Goal: Task Accomplishment & Management: Manage account settings

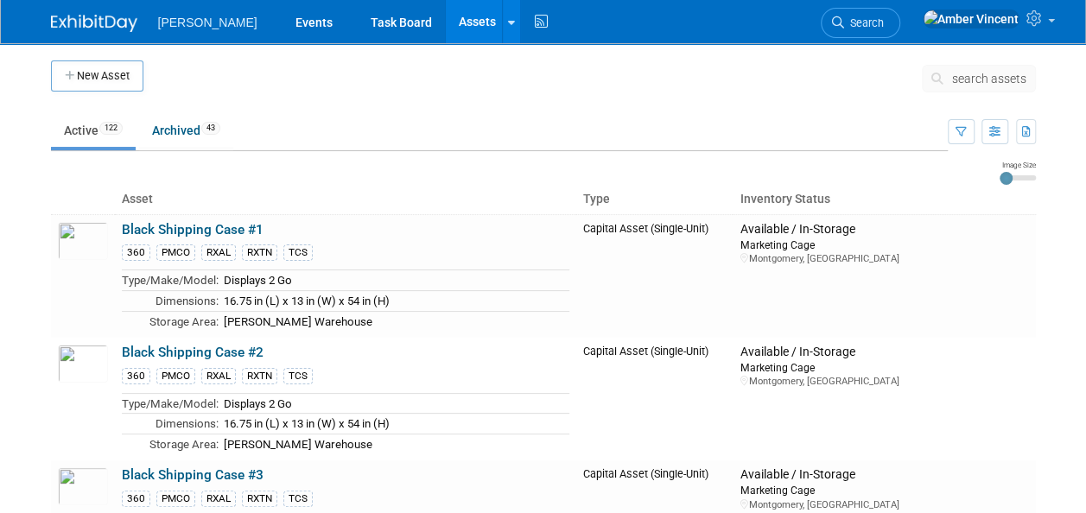
click at [996, 76] on span "search assets" at bounding box center [989, 79] width 74 height 14
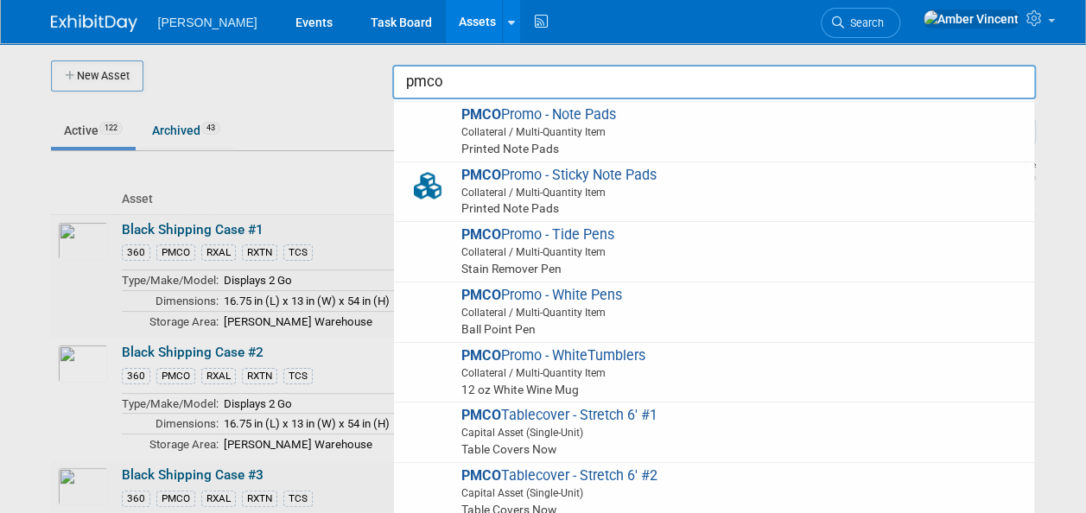
scroll to position [951, 0]
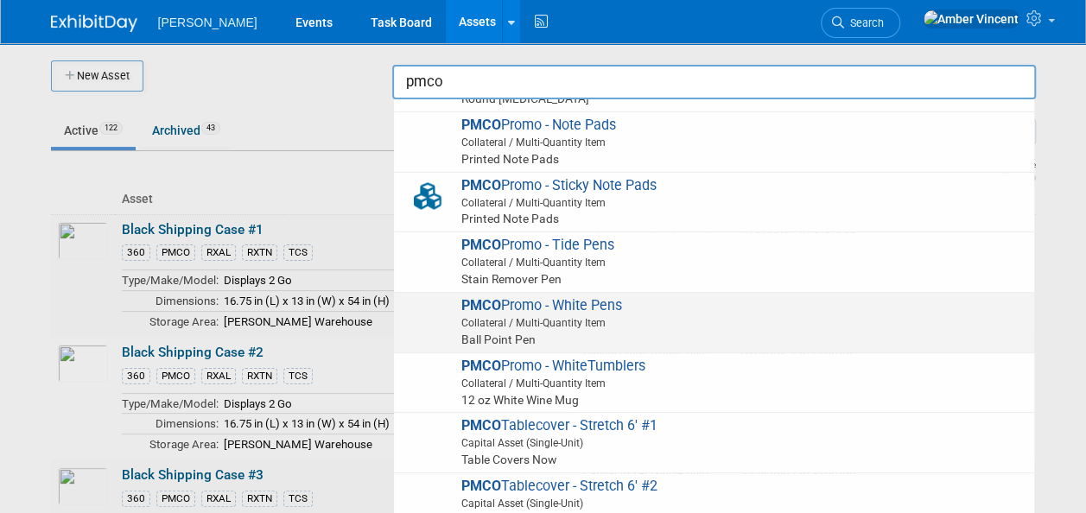
click at [551, 316] on span "Collateral / Multi-Quantity Item" at bounding box center [717, 323] width 618 height 16
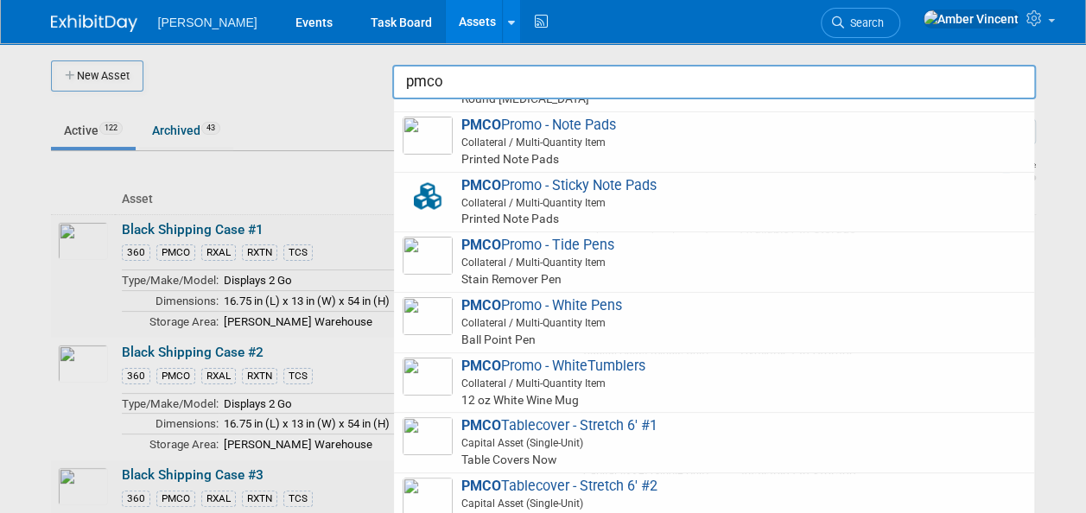
type input "PMCO Promo - White Pens"
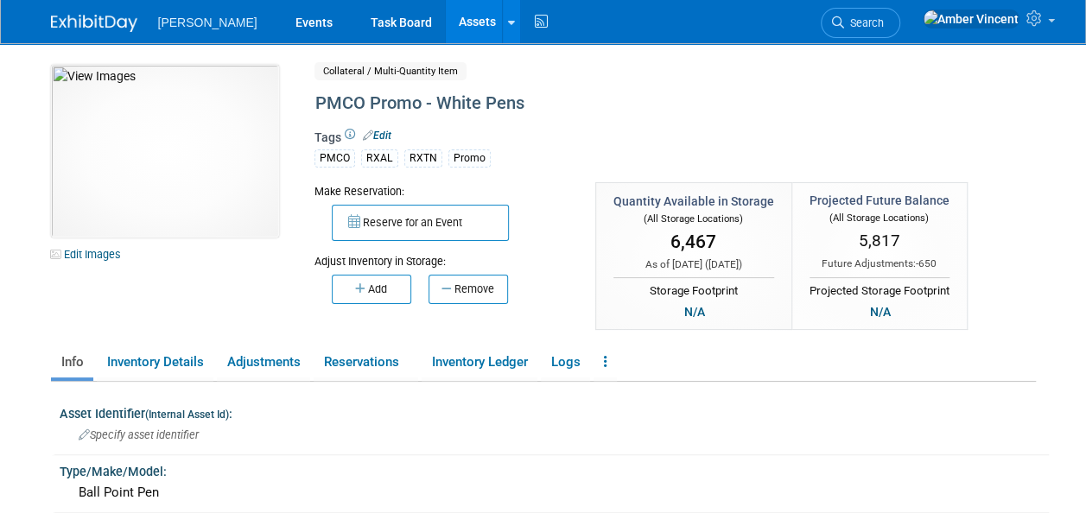
click at [462, 284] on button "Remove" at bounding box center [469, 289] width 80 height 29
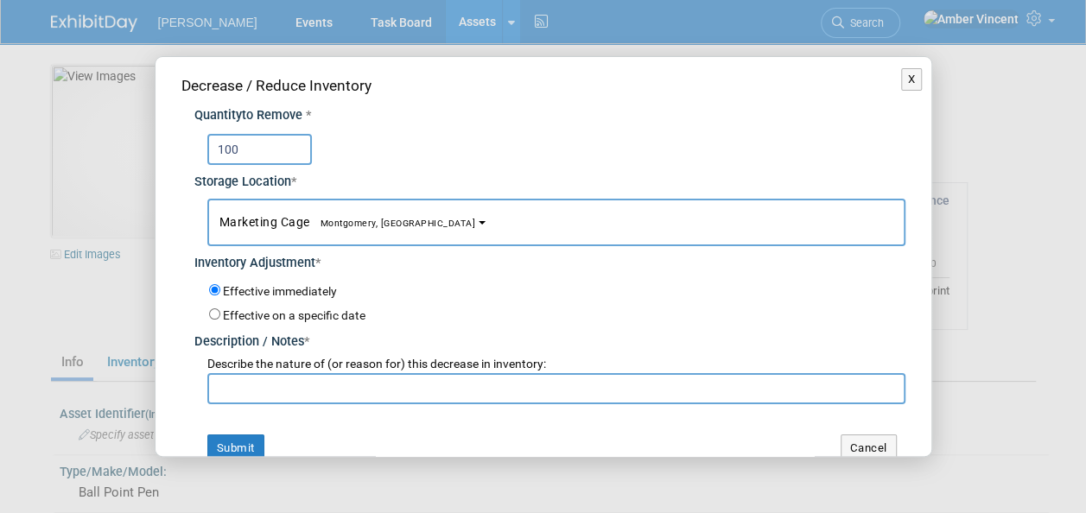
type input "100"
click at [305, 388] on input "text" at bounding box center [556, 388] width 698 height 31
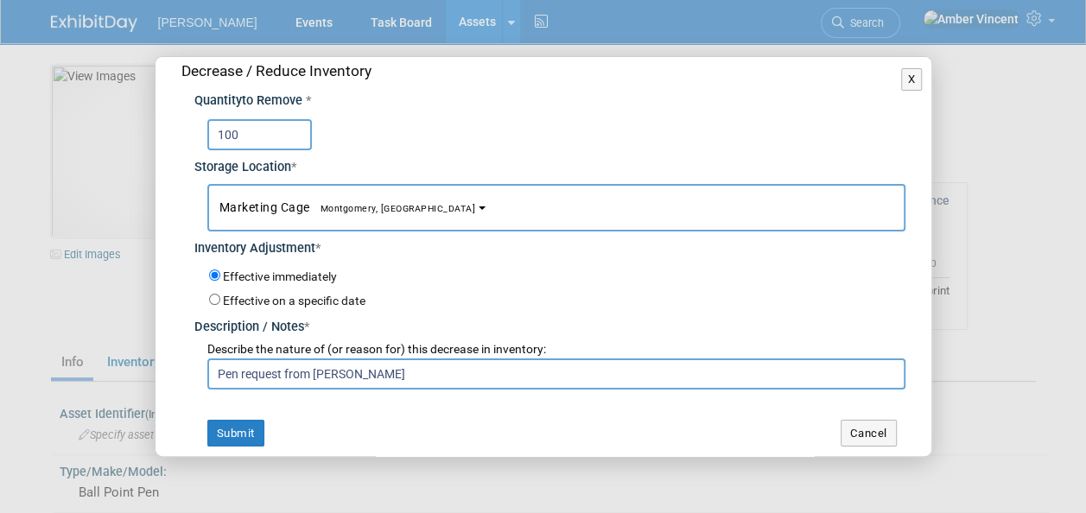
scroll to position [22, 0]
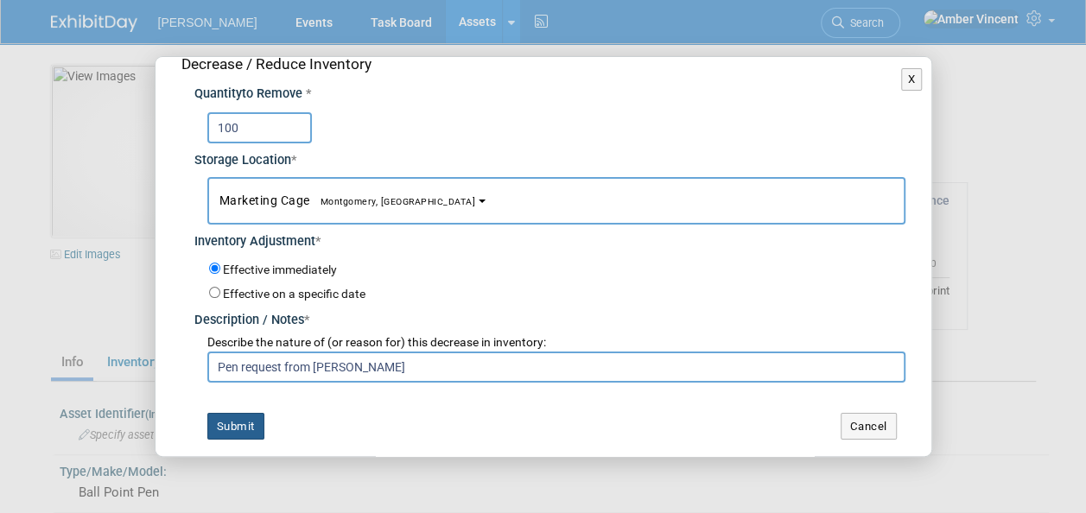
type input "Pen request from [PERSON_NAME]"
click at [245, 430] on button "Submit" at bounding box center [235, 427] width 57 height 28
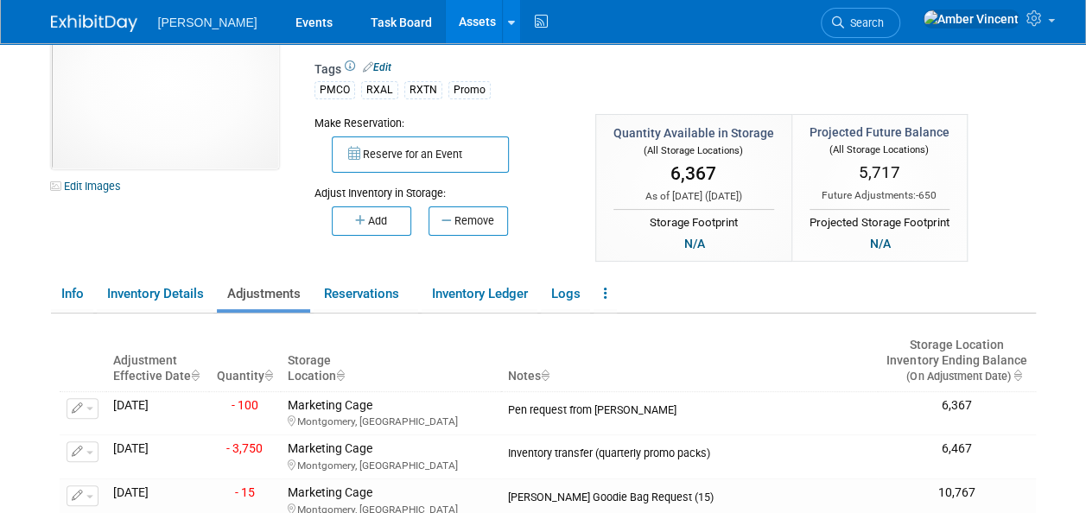
scroll to position [0, 0]
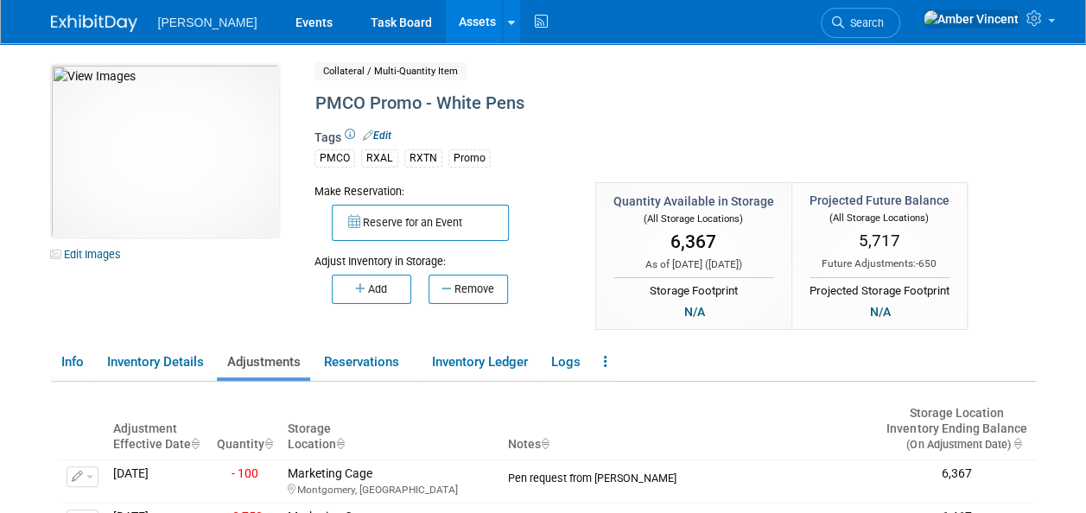
click at [884, 21] on span "Search" at bounding box center [864, 22] width 40 height 13
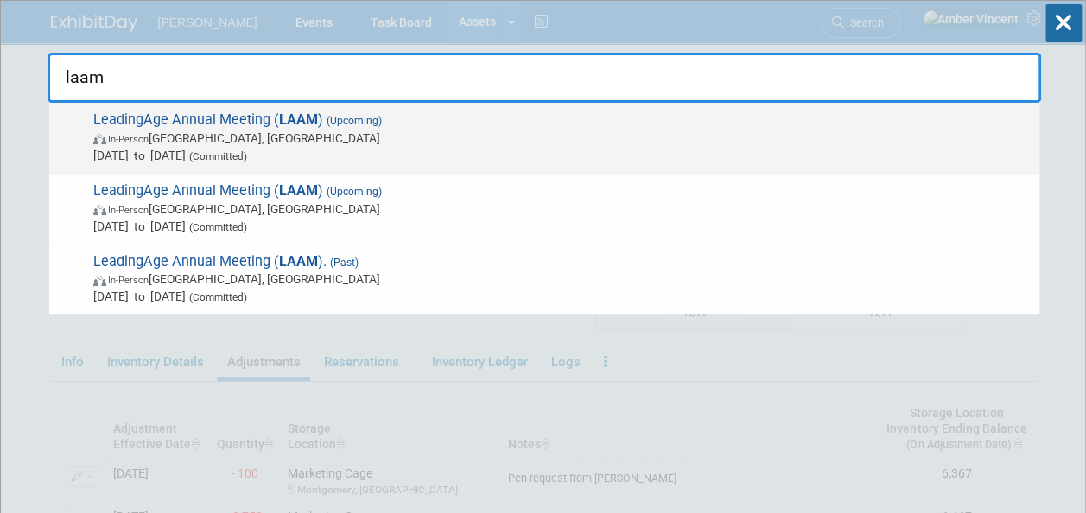
type input "laam"
click at [265, 147] on span "[DATE] to [DATE] (Committed)" at bounding box center [562, 155] width 938 height 17
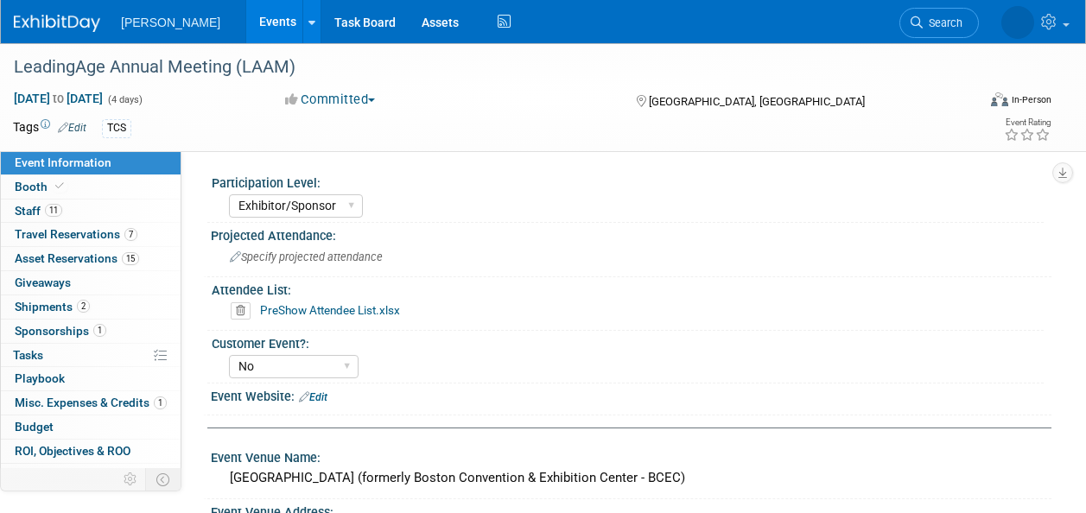
select select "Exhibitor/Sponsor"
select select "No"
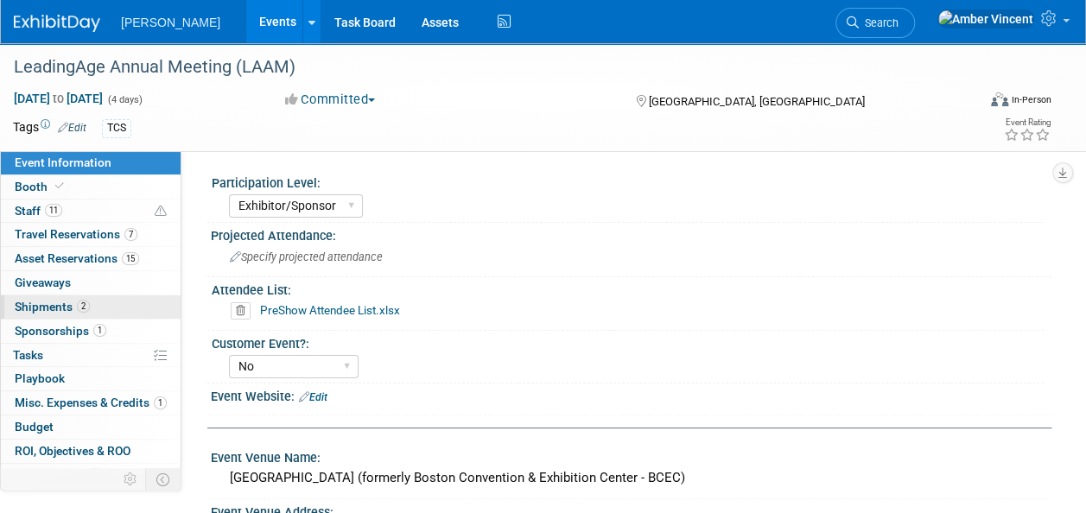
click at [64, 300] on span "Shipments 2" at bounding box center [52, 307] width 75 height 14
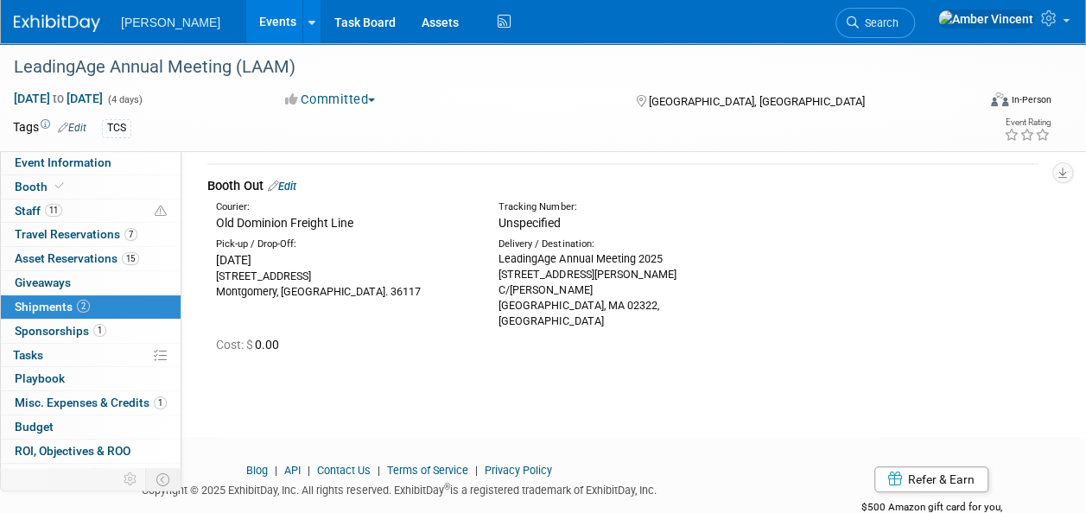
scroll to position [86, 0]
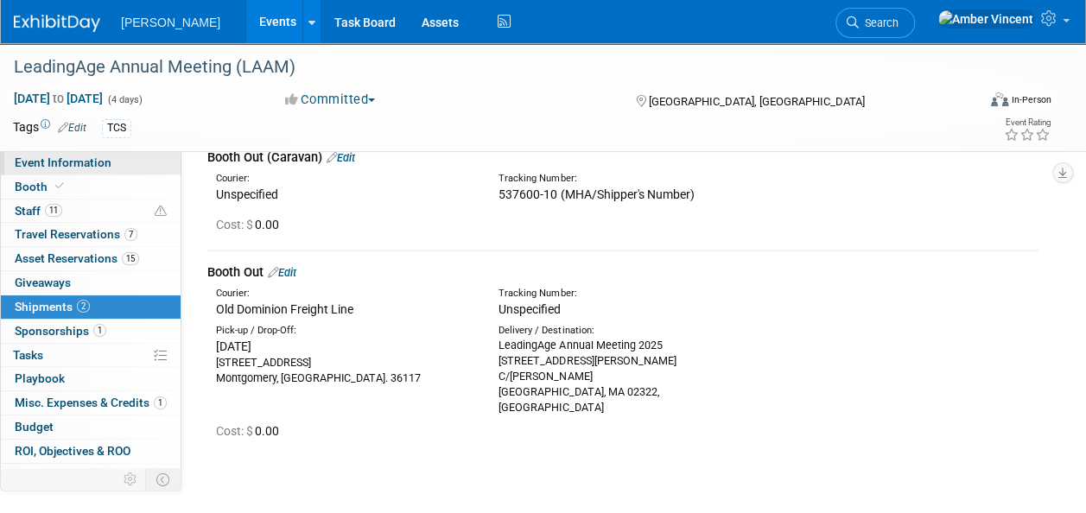
click at [93, 165] on span "Event Information" at bounding box center [63, 163] width 97 height 14
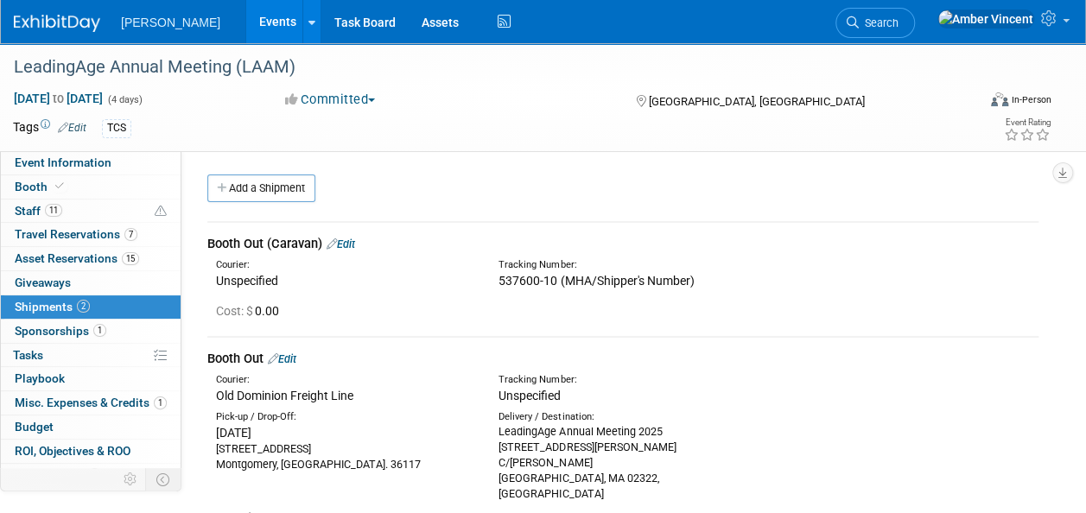
select select "Exhibitor/Sponsor"
select select "No"
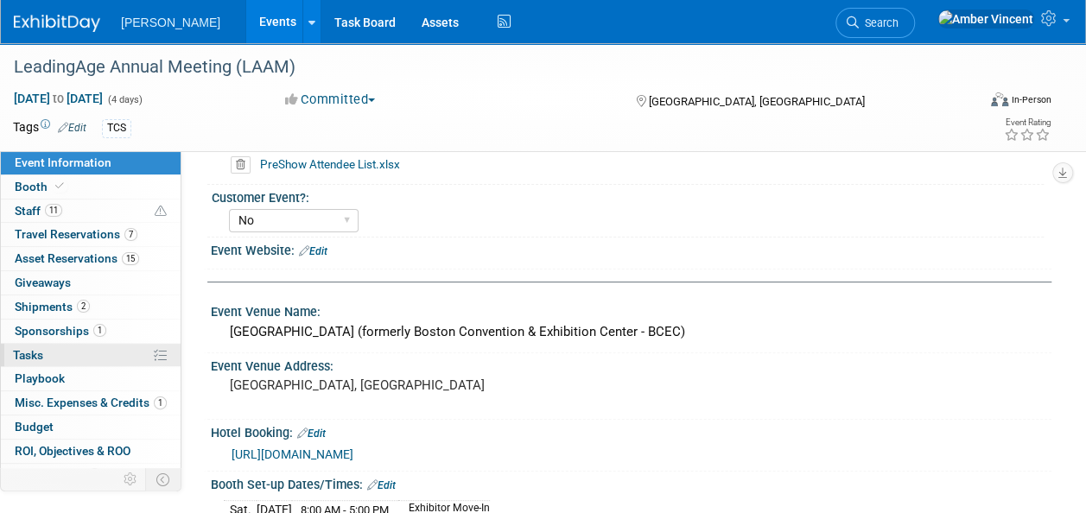
scroll to position [173, 0]
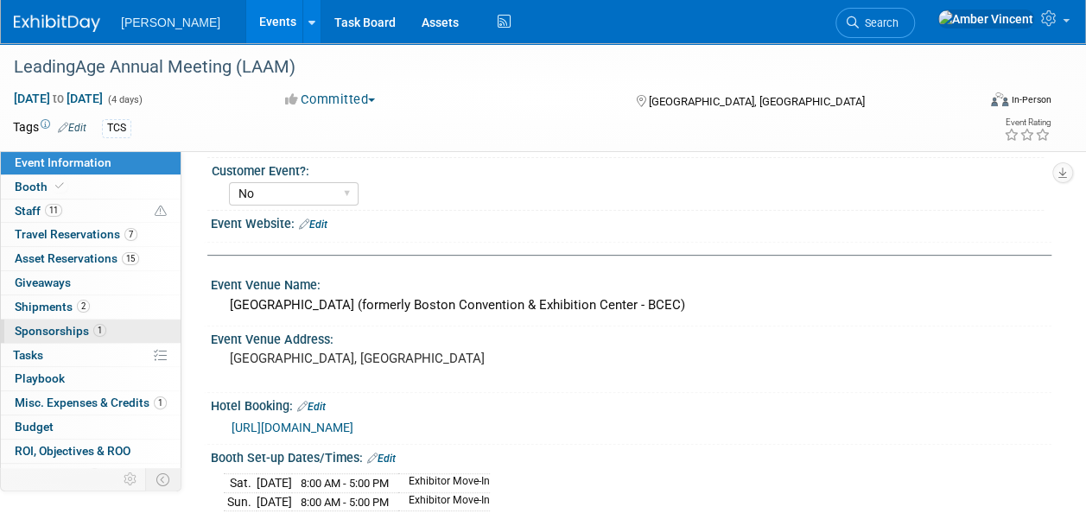
click at [50, 328] on span "Sponsorships 1" at bounding box center [61, 331] width 92 height 14
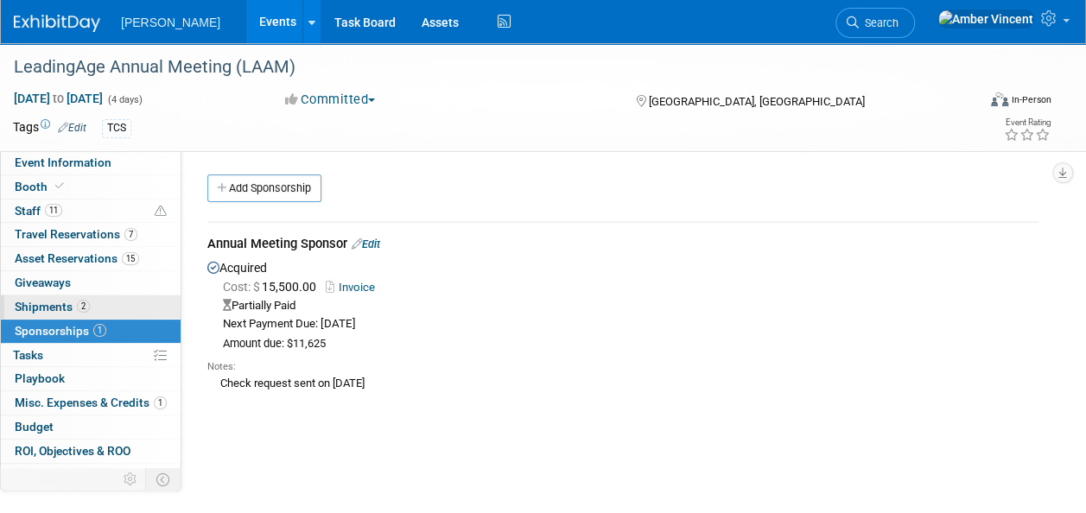
click at [66, 296] on link "2 Shipments 2" at bounding box center [91, 307] width 180 height 23
